Goal: Obtain resource: Download file/media

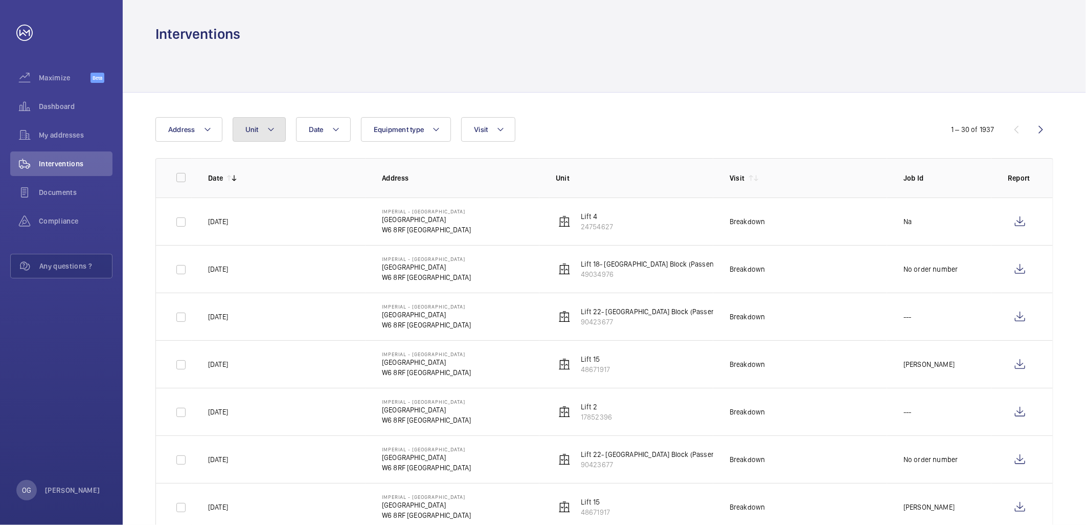
click at [279, 128] on button "Unit" at bounding box center [259, 129] width 53 height 25
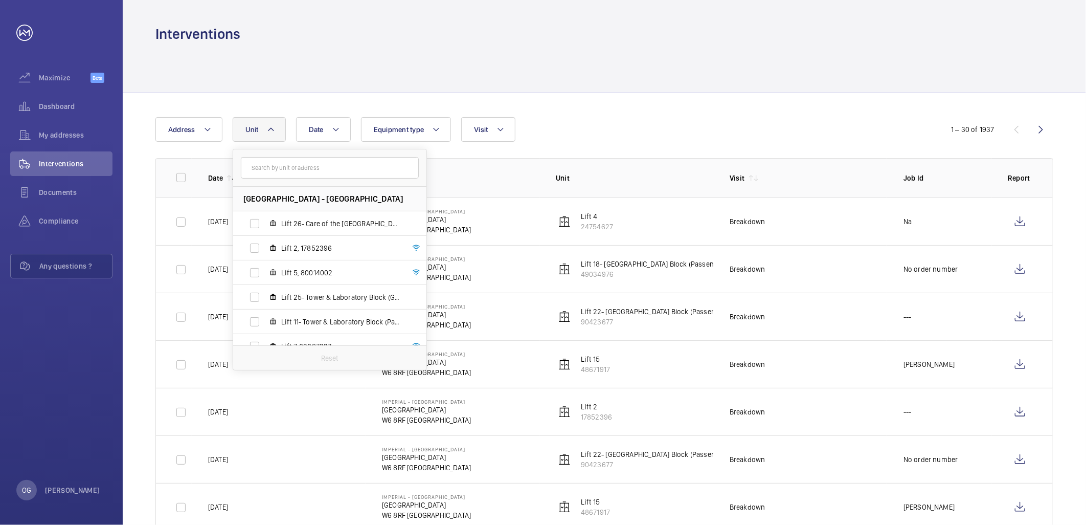
click at [288, 173] on input "text" at bounding box center [330, 167] width 178 height 21
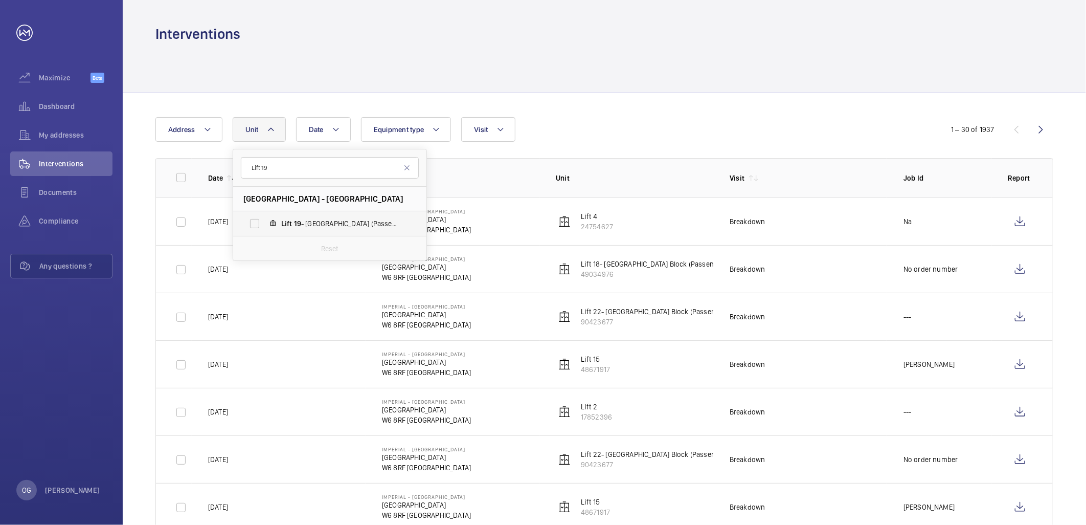
type input "Lift 19"
click at [314, 216] on label "Lift 19 - [GEOGRAPHIC_DATA] Block (Passenger), 15046509" at bounding box center [321, 223] width 177 height 25
click at [265, 216] on input "Lift 19 - [GEOGRAPHIC_DATA] Block (Passenger), 15046509" at bounding box center [254, 223] width 20 height 20
checkbox input "true"
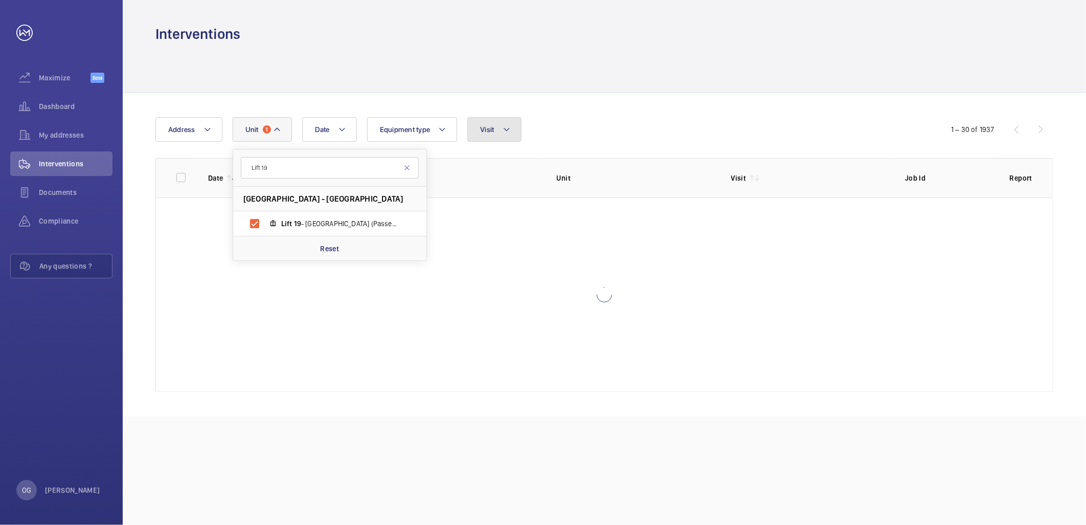
drag, startPoint x: 494, startPoint y: 131, endPoint x: 496, endPoint y: 141, distance: 9.6
click at [496, 131] on button "Visit" at bounding box center [495, 129] width 54 height 25
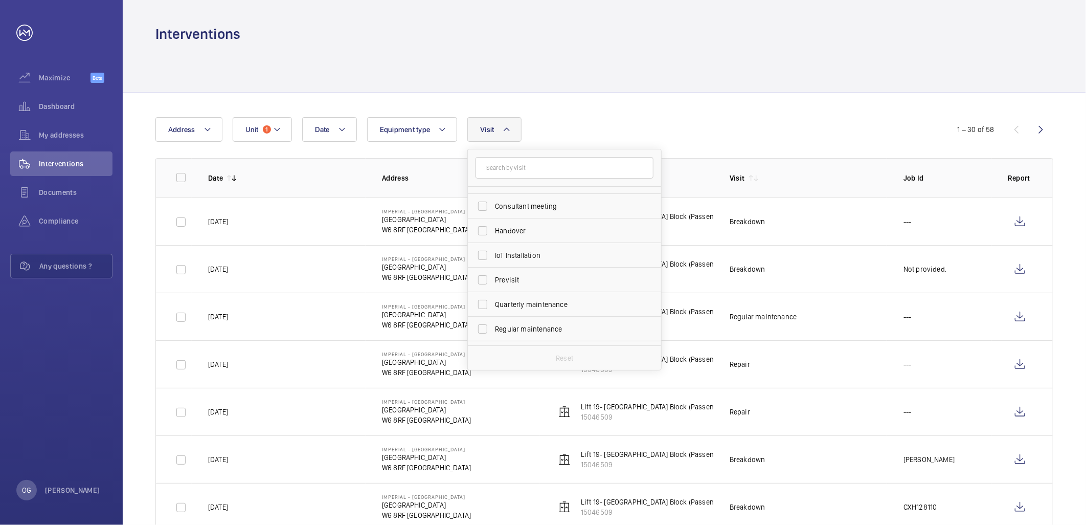
scroll to position [160, 0]
click at [551, 227] on label "Regular maintenance" at bounding box center [557, 235] width 178 height 25
click at [493, 227] on input "Regular maintenance" at bounding box center [483, 235] width 20 height 20
checkbox input "true"
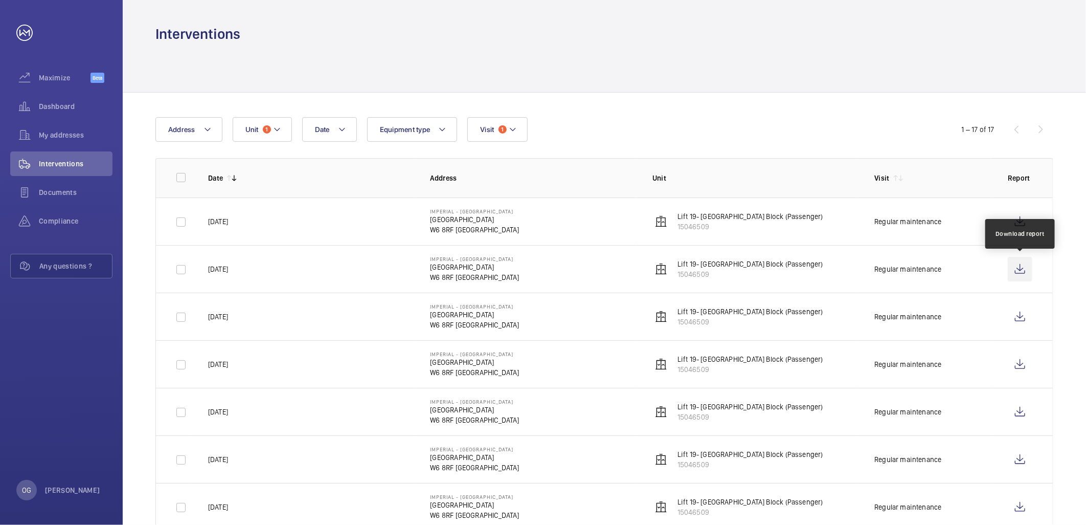
click at [1021, 268] on wm-front-icon-button at bounding box center [1020, 269] width 25 height 25
click at [1019, 222] on wm-front-icon-button at bounding box center [1020, 221] width 25 height 25
click at [267, 140] on button "Unit 1" at bounding box center [262, 129] width 59 height 25
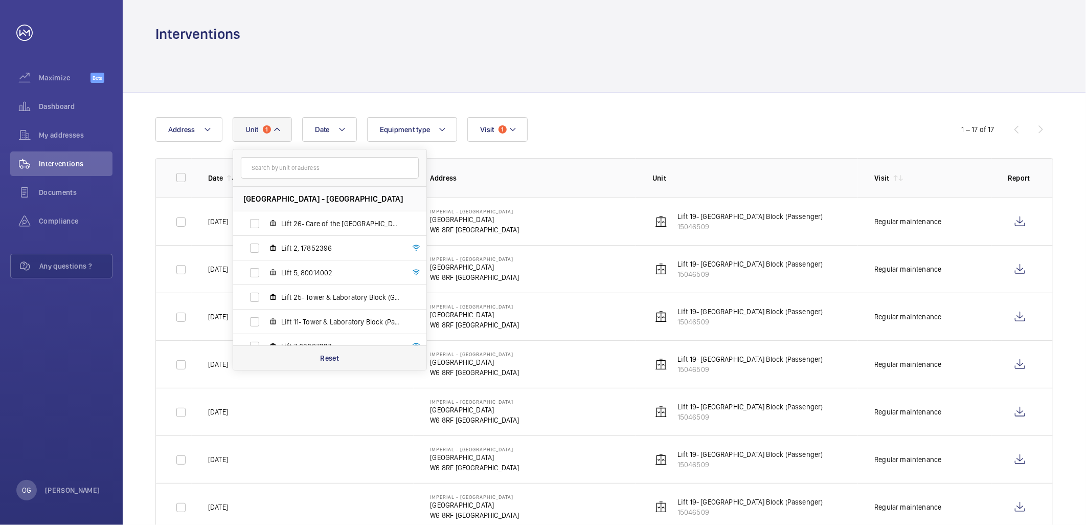
click at [339, 362] on p "Reset" at bounding box center [329, 358] width 19 height 10
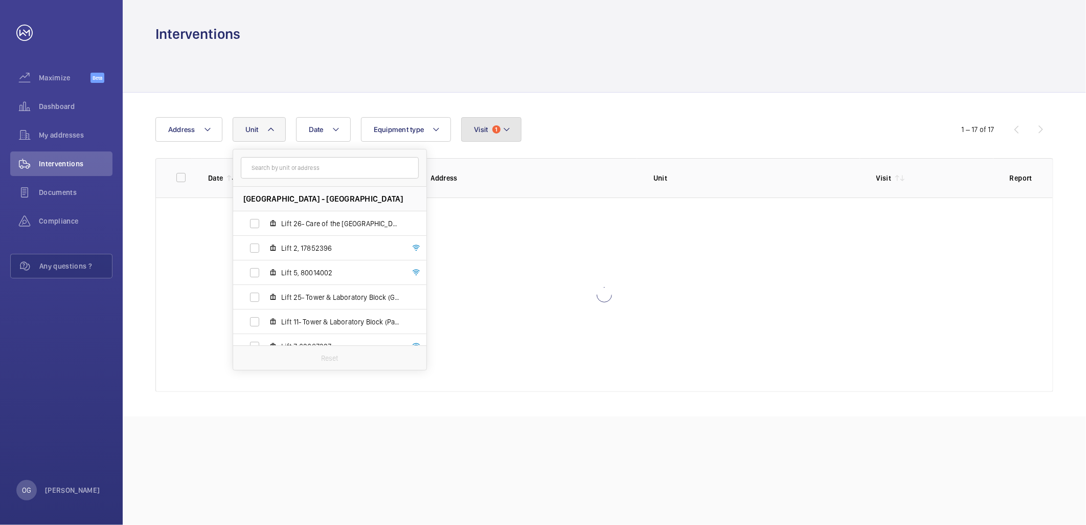
click at [508, 120] on button "Visit 1" at bounding box center [491, 129] width 60 height 25
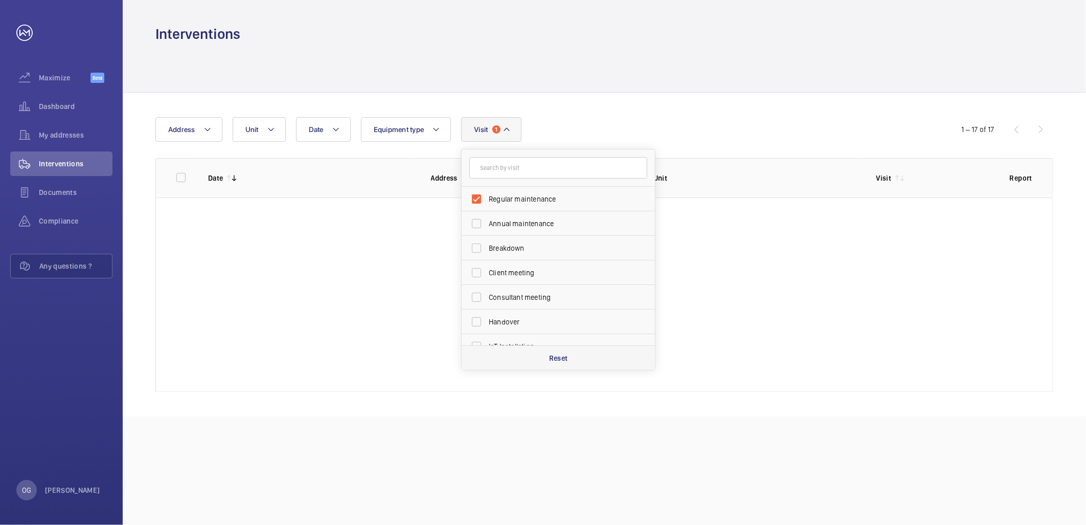
click at [546, 361] on div "Reset" at bounding box center [558, 357] width 193 height 25
checkbox input "false"
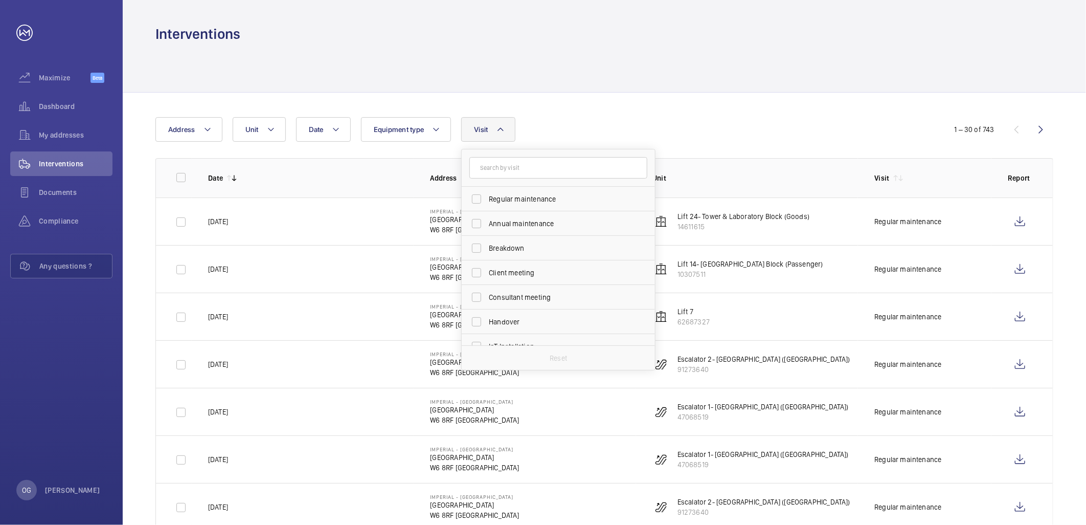
click at [601, 120] on div "Date Address Unit Equipment type Visit Regular maintenance Annual maintenance B…" at bounding box center [542, 129] width 775 height 25
